Goal: Task Accomplishment & Management: Use online tool/utility

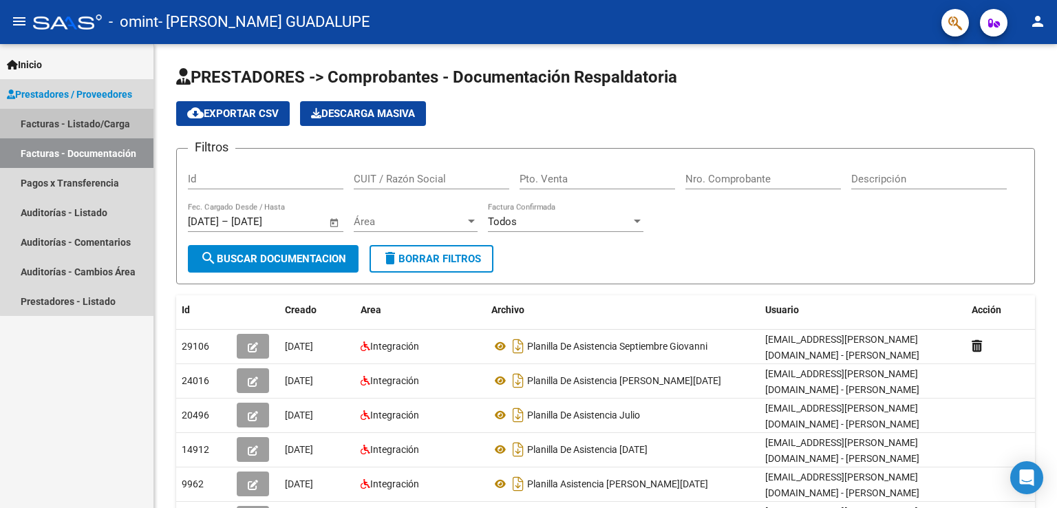
click at [107, 123] on link "Facturas - Listado/Carga" at bounding box center [77, 124] width 154 height 30
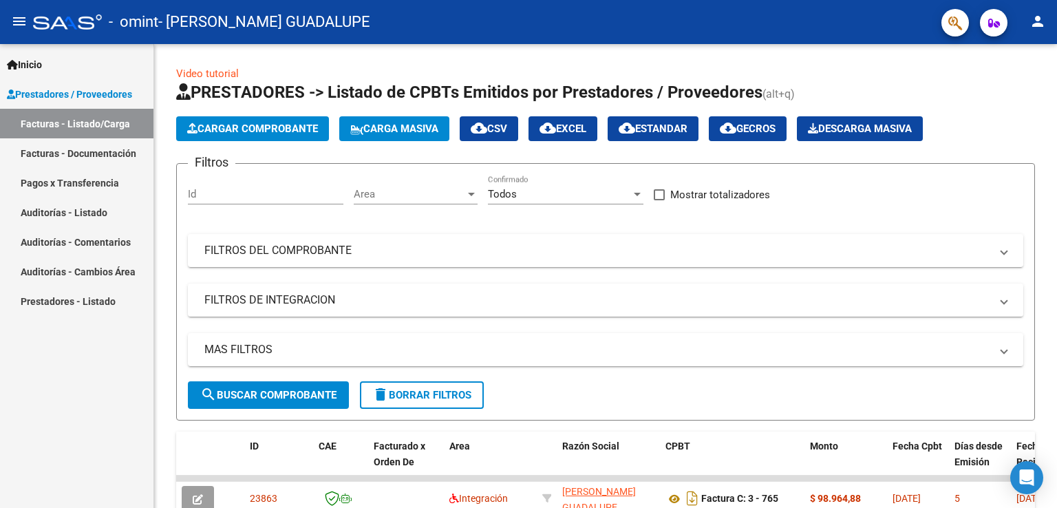
click at [123, 397] on div "Inicio Instructivos Contacto OS Prestadores / Proveedores Facturas - Listado/Ca…" at bounding box center [77, 276] width 154 height 464
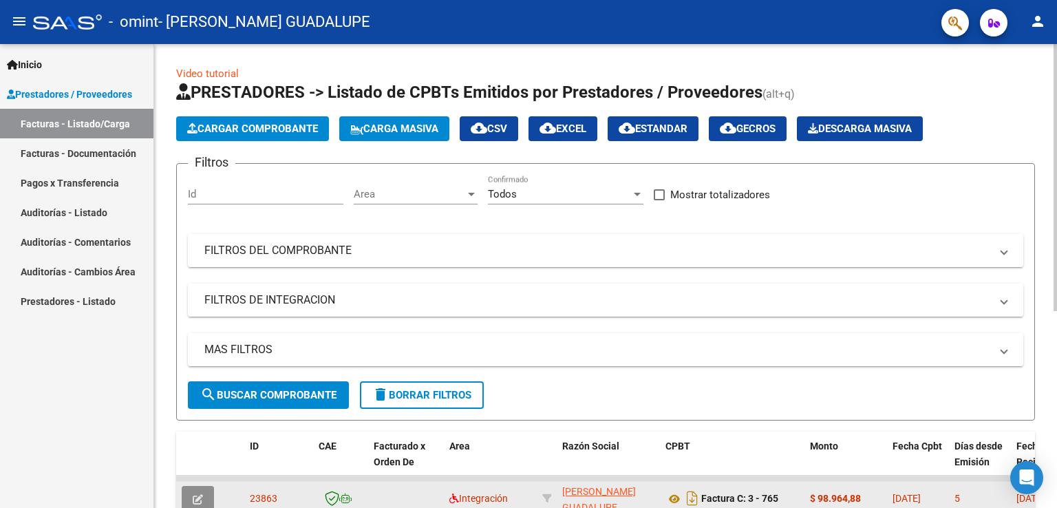
click at [200, 488] on button "button" at bounding box center [198, 498] width 32 height 25
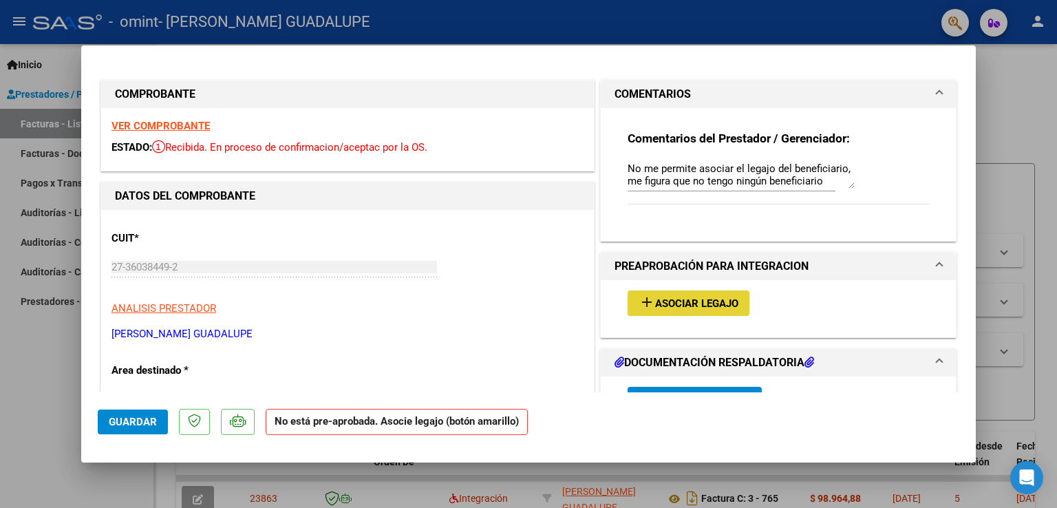
click at [702, 297] on span "Asociar Legajo" at bounding box center [696, 303] width 83 height 12
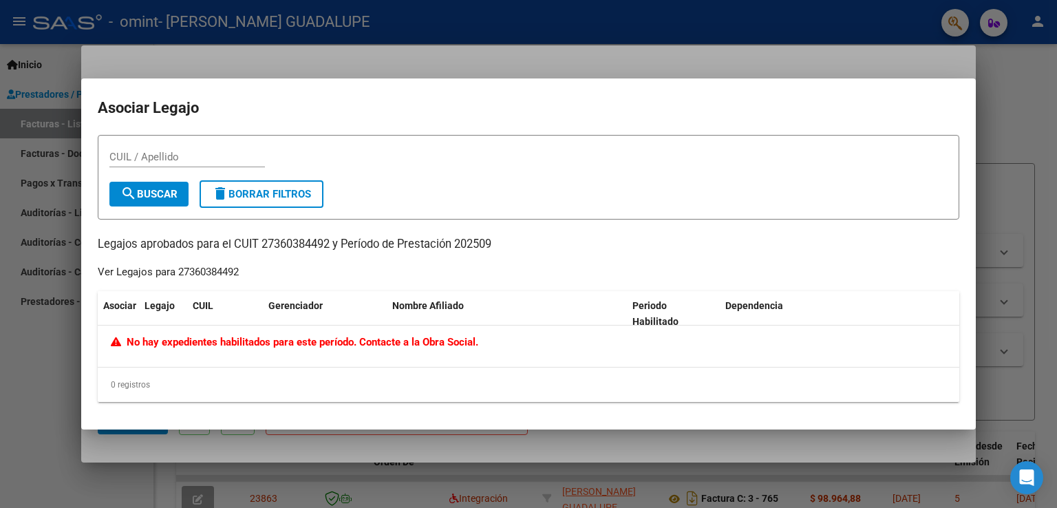
click at [768, 14] on div at bounding box center [528, 254] width 1057 height 508
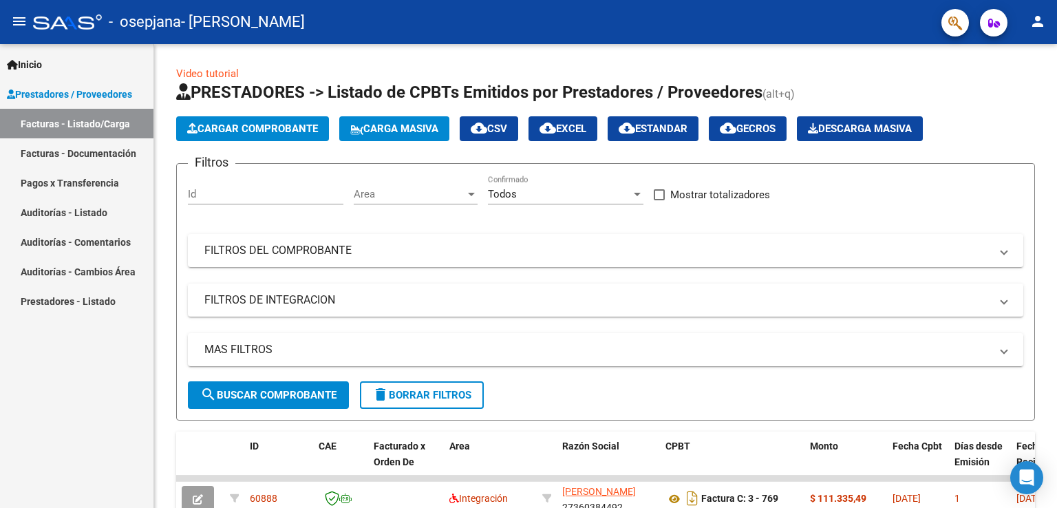
click at [99, 384] on div "Inicio Instructivos Contacto OS Prestadores / Proveedores Facturas - Listado/Ca…" at bounding box center [77, 276] width 154 height 464
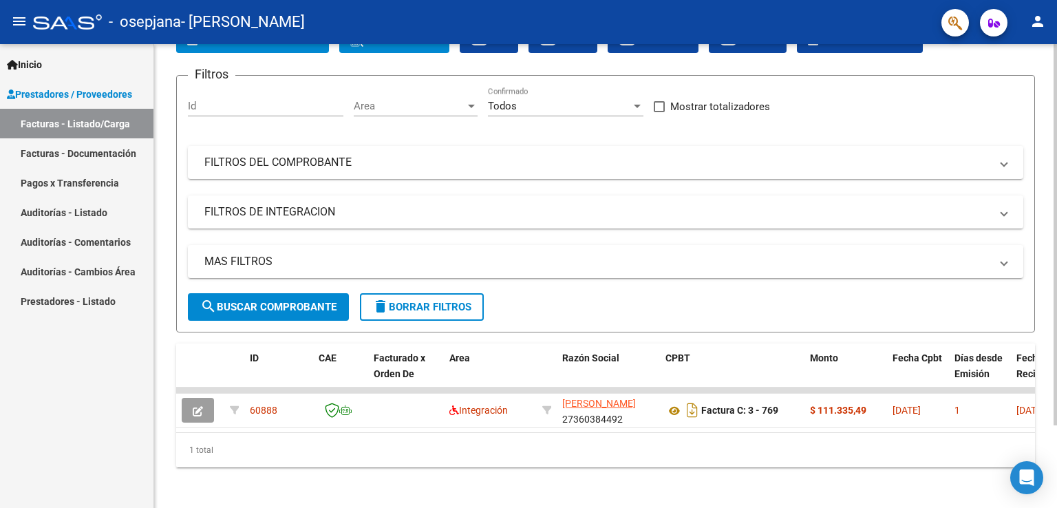
scroll to position [100, 0]
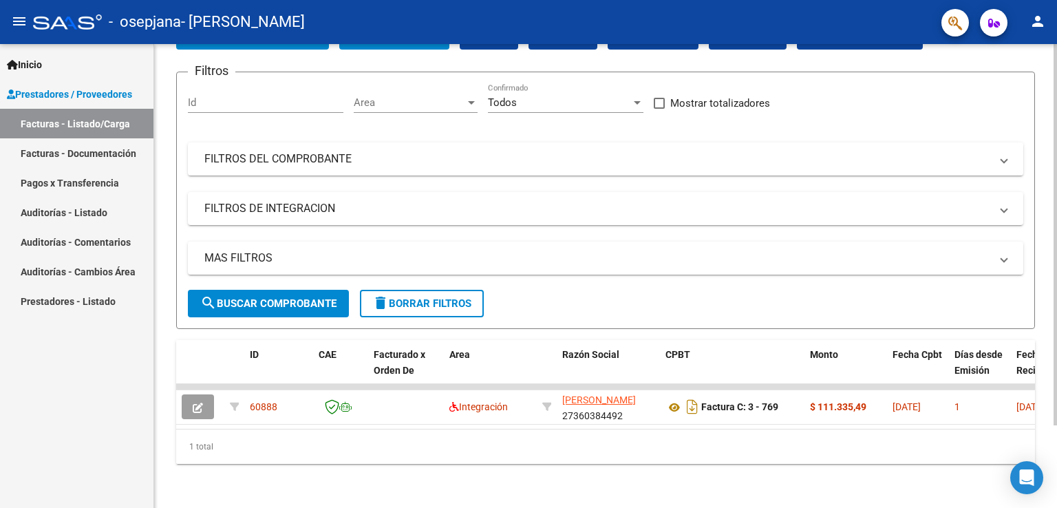
click at [1057, 275] on div at bounding box center [1055, 317] width 3 height 381
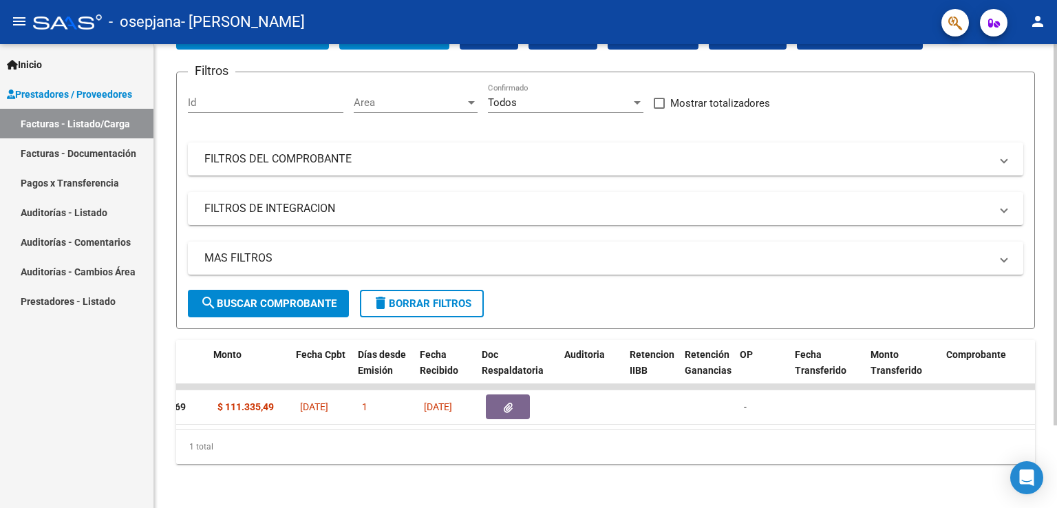
scroll to position [0, 606]
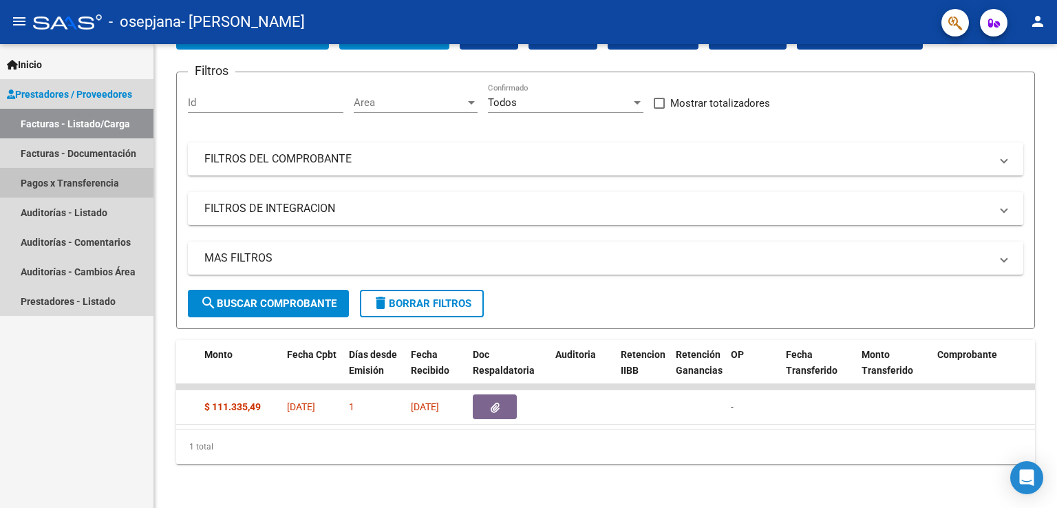
click at [116, 189] on link "Pagos x Transferencia" at bounding box center [77, 183] width 154 height 30
